Goal: Task Accomplishment & Management: Complete application form

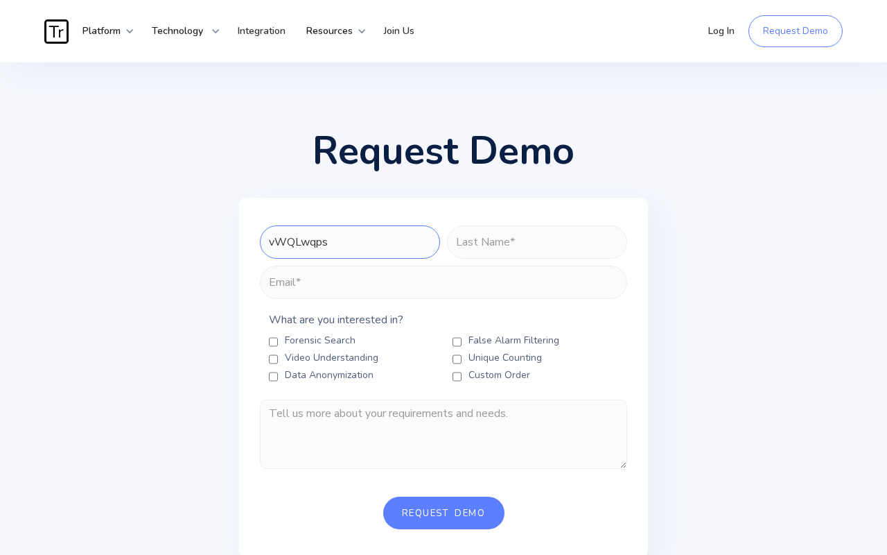
type input "vWQLwqps"
type input "K"
click at [273, 359] on Tracing "Video Understanding" at bounding box center [273, 359] width 9 height 11
checkbox Tracing "true"
click at [457, 359] on Counting "Unique Counting" at bounding box center [457, 359] width 9 height 11
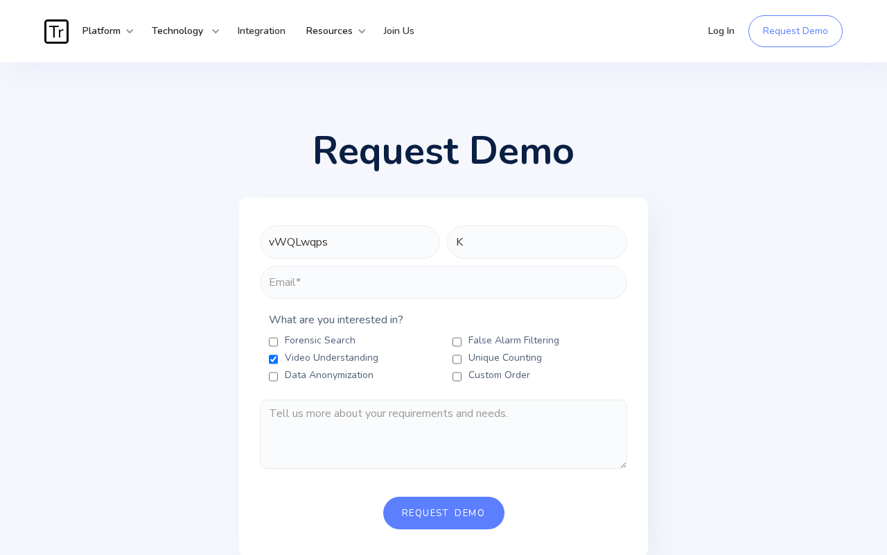
checkbox Counting "true"
click at [457, 376] on Order "Custom Order" at bounding box center [457, 376] width 9 height 11
checkbox Order "true"
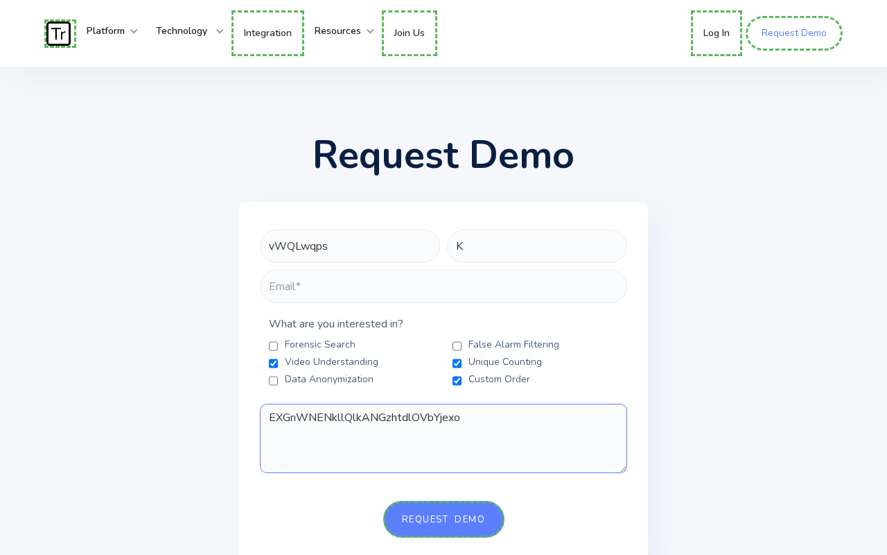
type textarea "EXGnWNENkllQlkANGzhtdlOVbYjexo"
click at [795, 33] on link "Request Demo" at bounding box center [794, 33] width 97 height 35
click at [720, 33] on link "Log In" at bounding box center [719, 33] width 51 height 46
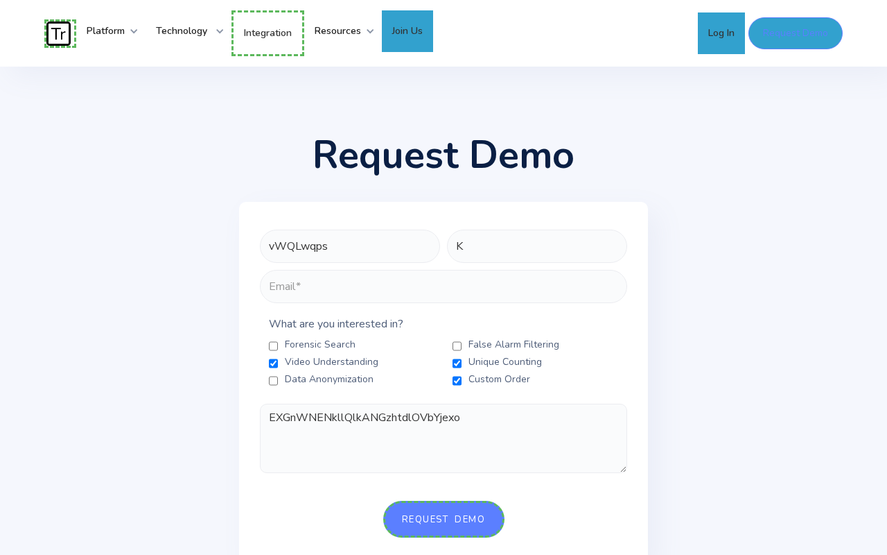
click at [419, 31] on link "Join Us" at bounding box center [407, 31] width 51 height 42
click at [270, 32] on link "Integration" at bounding box center [268, 33] width 73 height 46
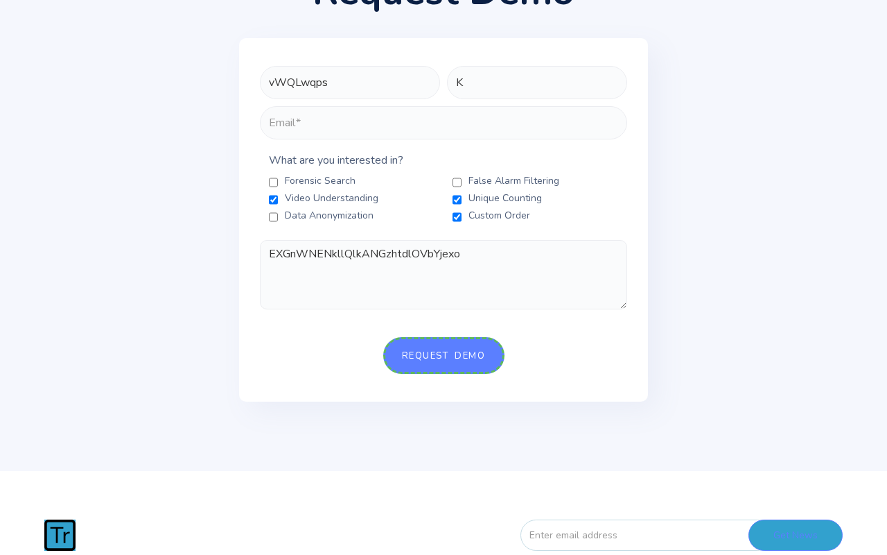
click at [444, 374] on input "Request Demo" at bounding box center [443, 355] width 121 height 37
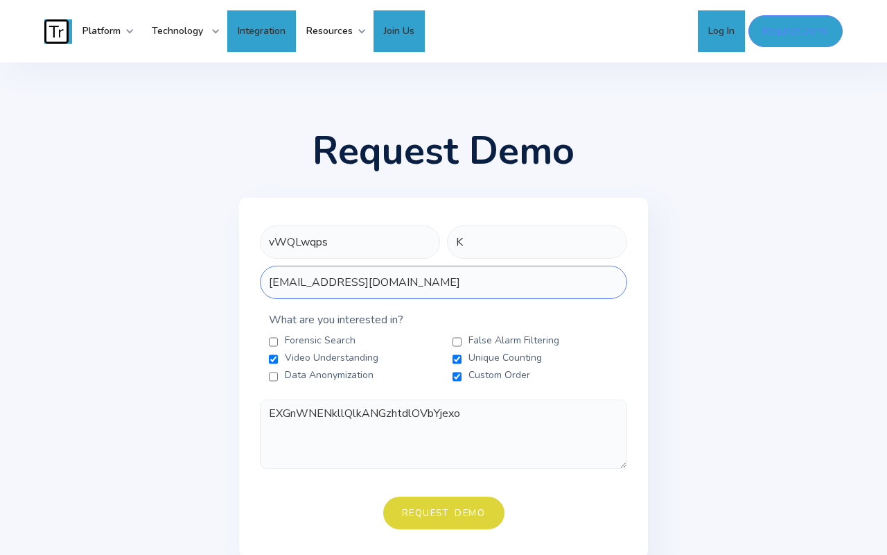
type input "[EMAIL_ADDRESS][DOMAIN_NAME]"
click at [273, 342] on div "Security at Traces Forensic Search False Alarm Custom Order Video Understanding…" at bounding box center [443, 532] width 887 height 941
click at [273, 359] on div "Security at Traces Forensic Search False Alarm Custom Order Video Understanding…" at bounding box center [443, 532] width 887 height 941
click at [457, 359] on div "Security at Traces Forensic Search False Alarm Custom Order Video Understanding…" at bounding box center [443, 532] width 887 height 941
click at [273, 376] on div "Security at Traces Forensic Search False Alarm Custom Order Video Understanding…" at bounding box center [443, 532] width 887 height 941
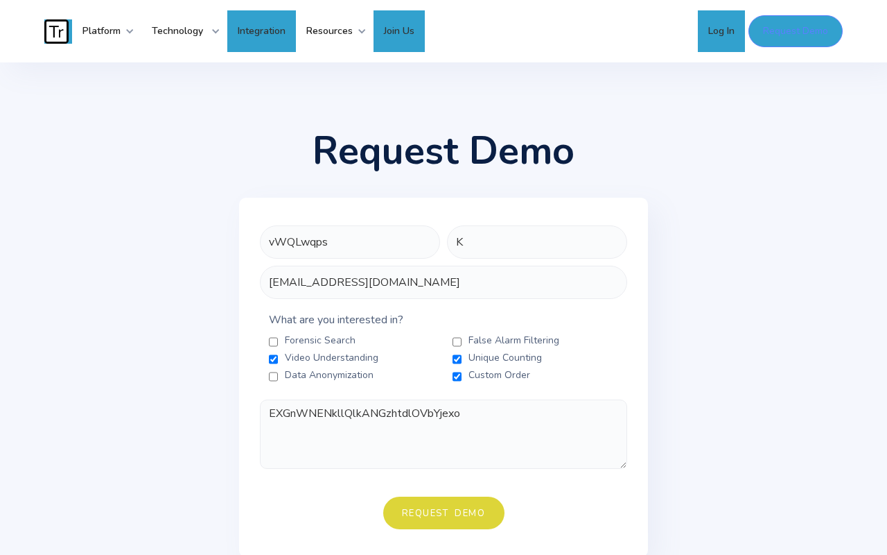
click at [457, 376] on div "Security at Traces Forensic Search False Alarm Custom Order Video Understanding…" at bounding box center [443, 532] width 887 height 941
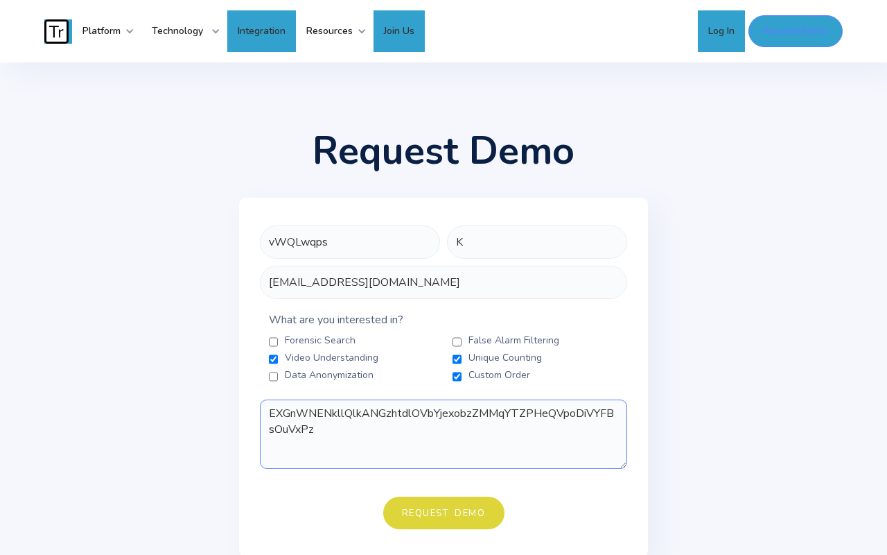
type textarea "EXGnWNENkllQlkANGzhtdlOVbYjexobzZMMqYTZPHeQVpoDiVYFBsOuVxPzs"
